Goal: Check status

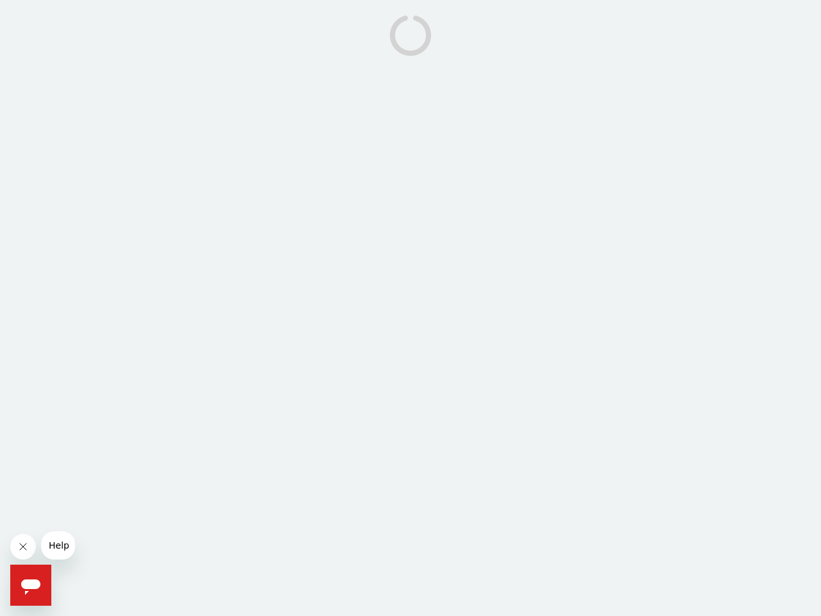
click at [23, 546] on icon "Close message from company" at bounding box center [23, 546] width 6 height 6
click at [31, 585] on icon "Open messaging window" at bounding box center [30, 586] width 19 height 15
